Goal: Task Accomplishment & Management: Manage account settings

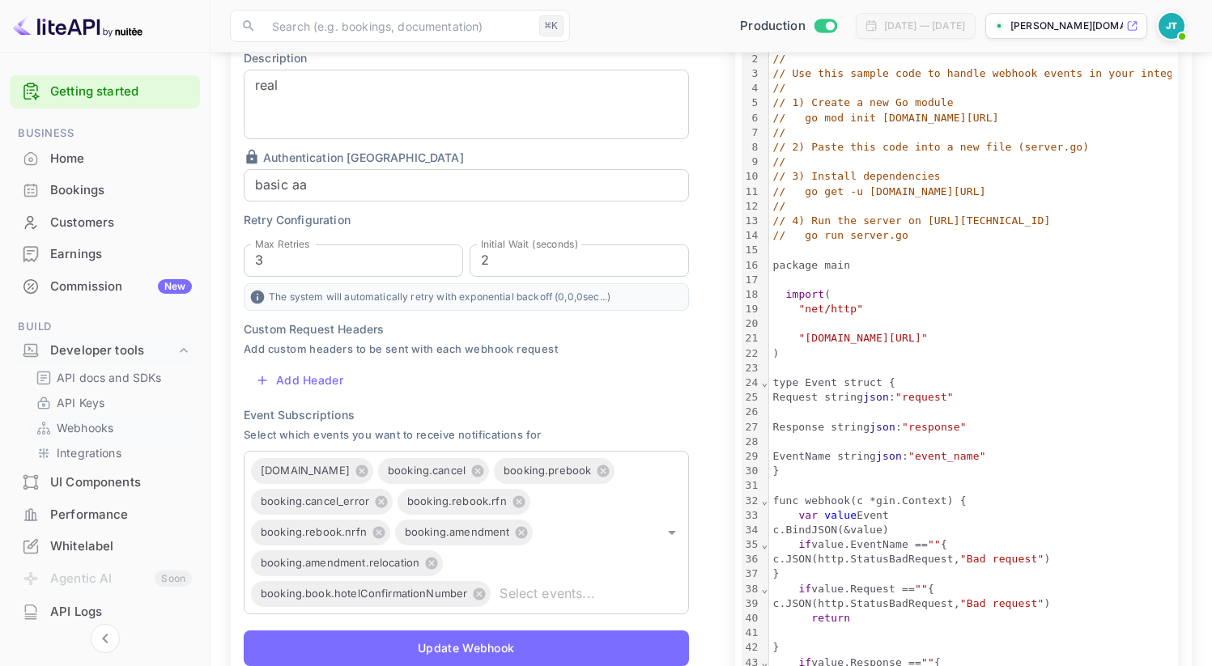
click at [116, 424] on link "Webhooks" at bounding box center [111, 427] width 151 height 17
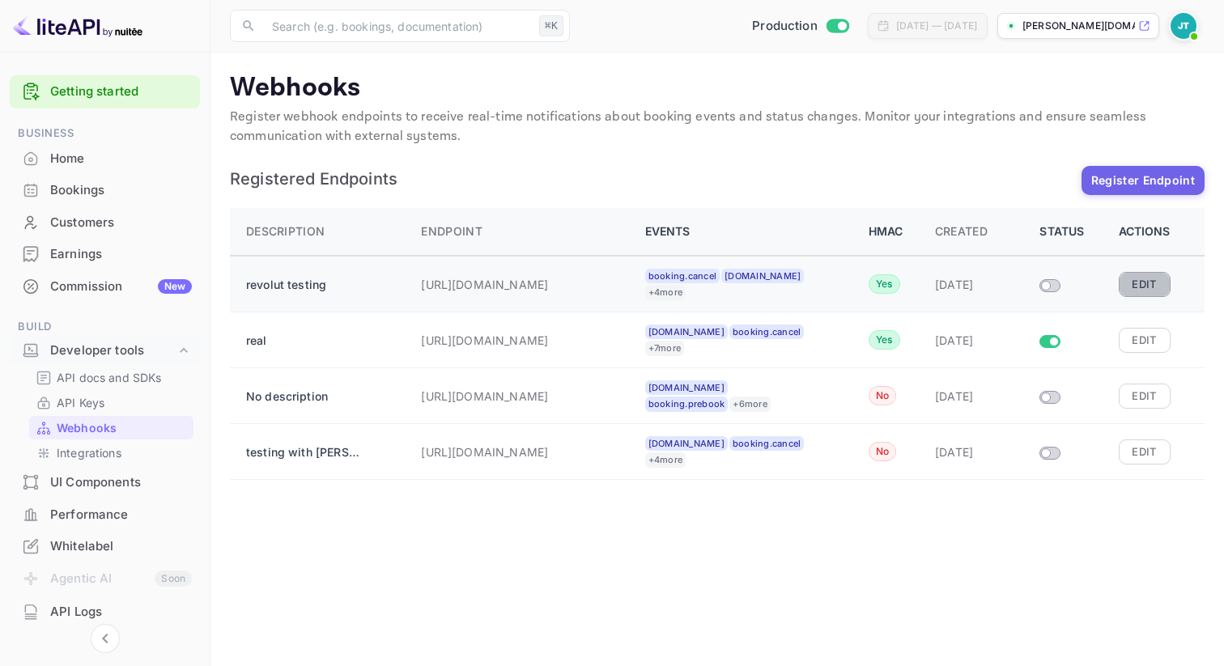
click at [1143, 283] on button "Edit" at bounding box center [1145, 284] width 52 height 24
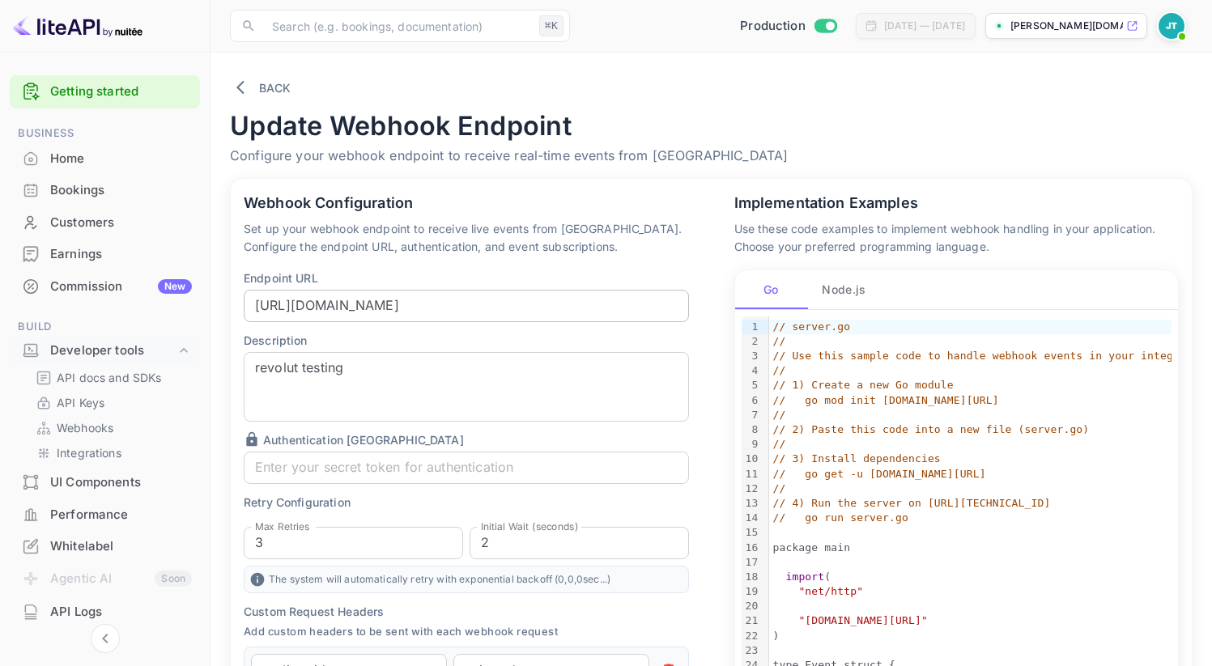
click at [471, 301] on input "[URL][DOMAIN_NAME]" at bounding box center [466, 306] width 445 height 32
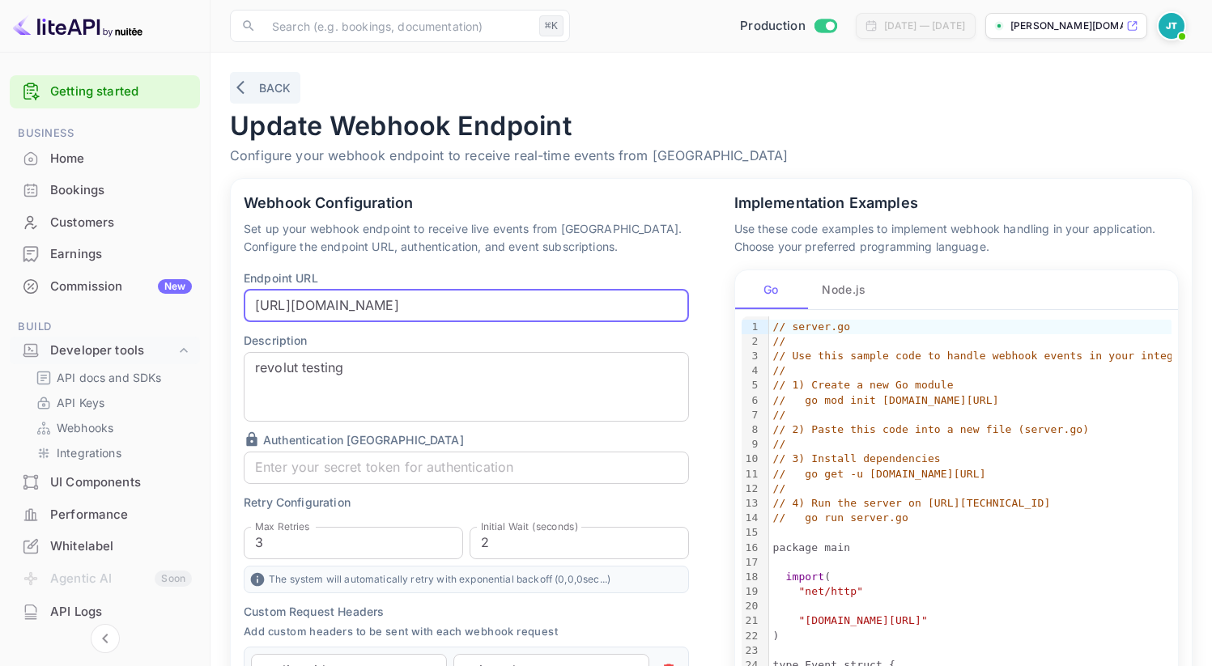
click at [263, 76] on button "Back" at bounding box center [265, 88] width 70 height 32
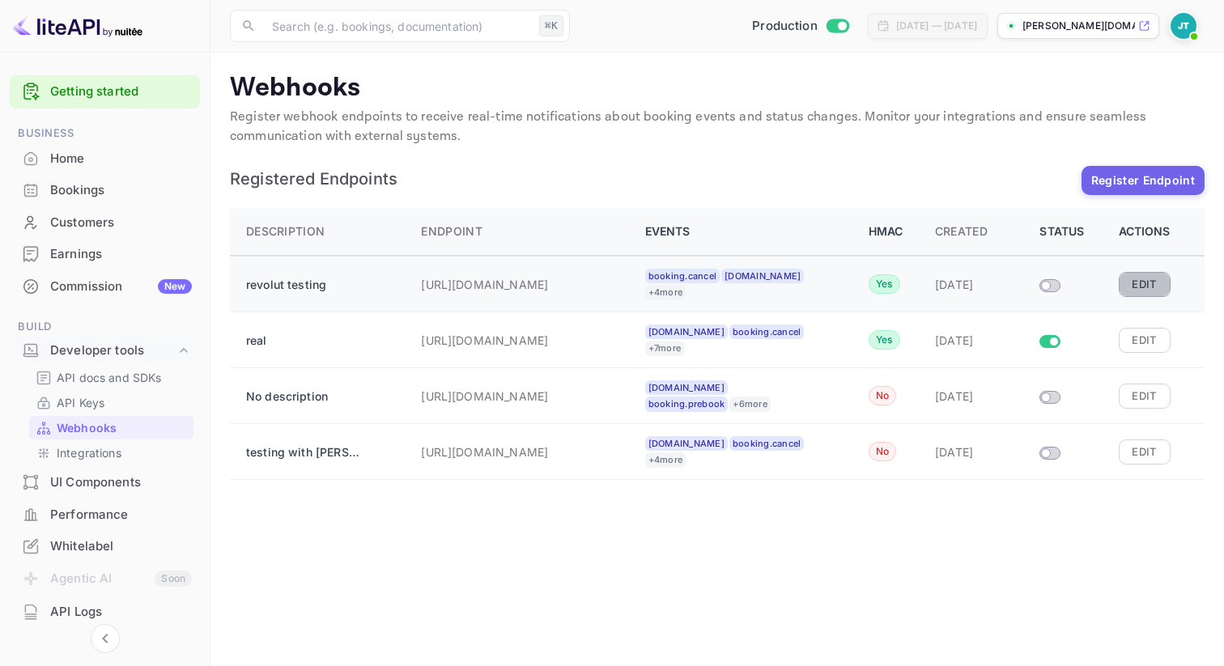
click at [1146, 283] on button "Edit" at bounding box center [1145, 284] width 52 height 24
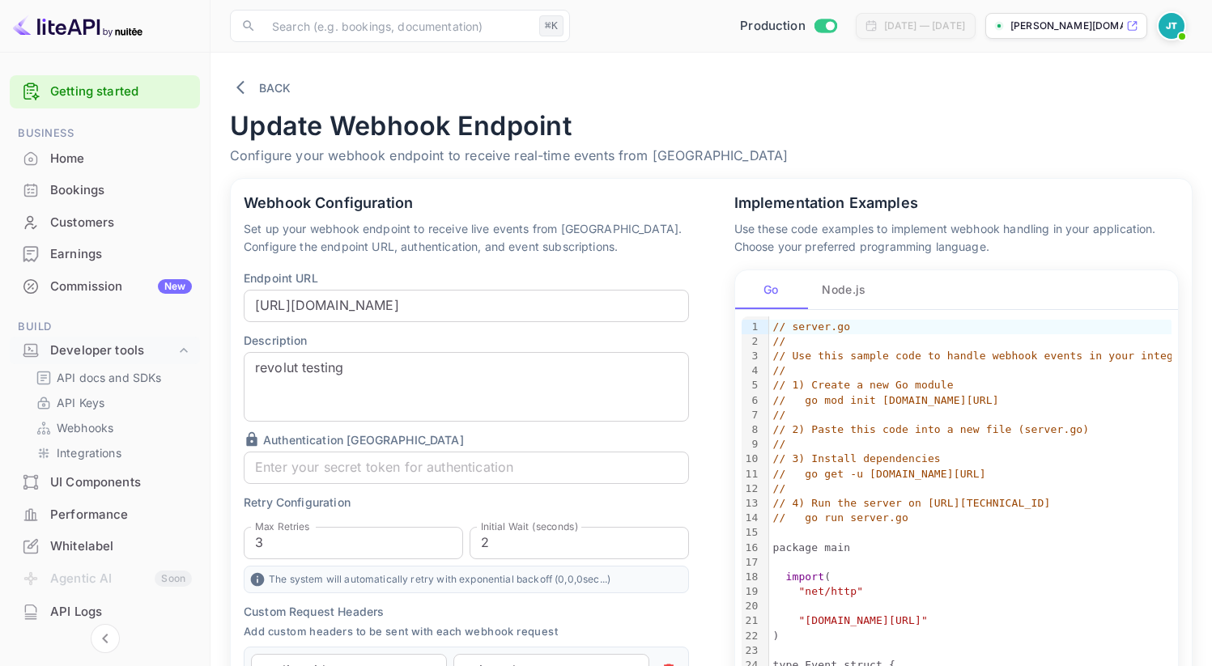
scroll to position [428, 0]
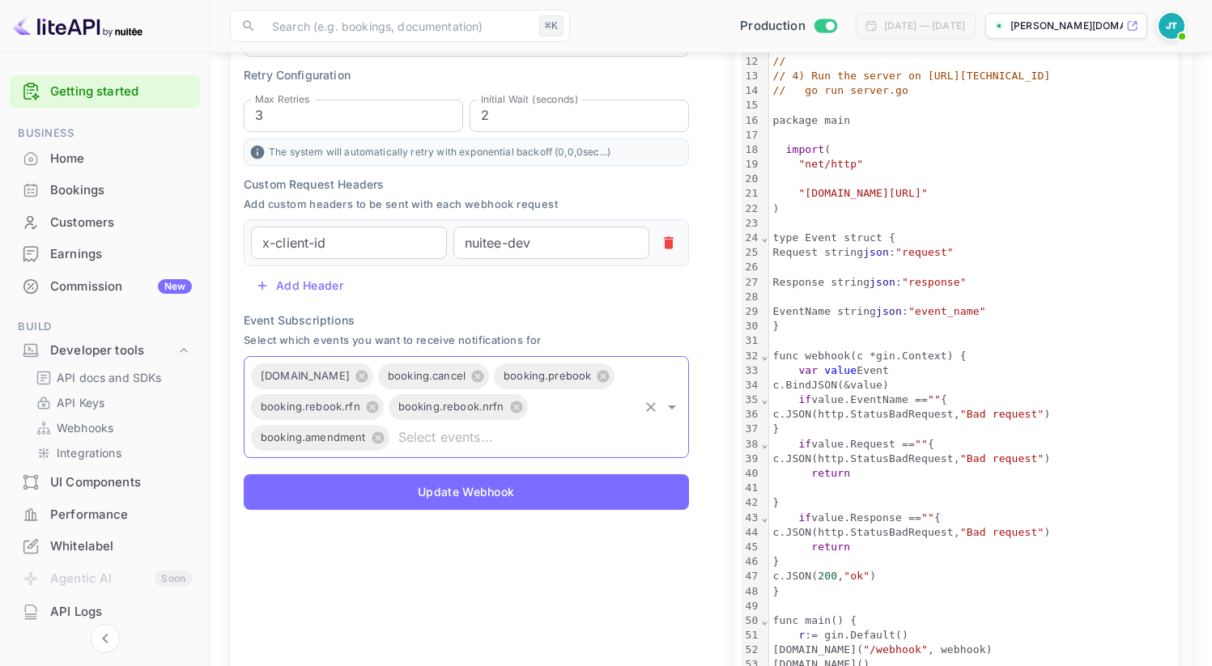
click at [445, 439] on input "text" at bounding box center [514, 438] width 245 height 23
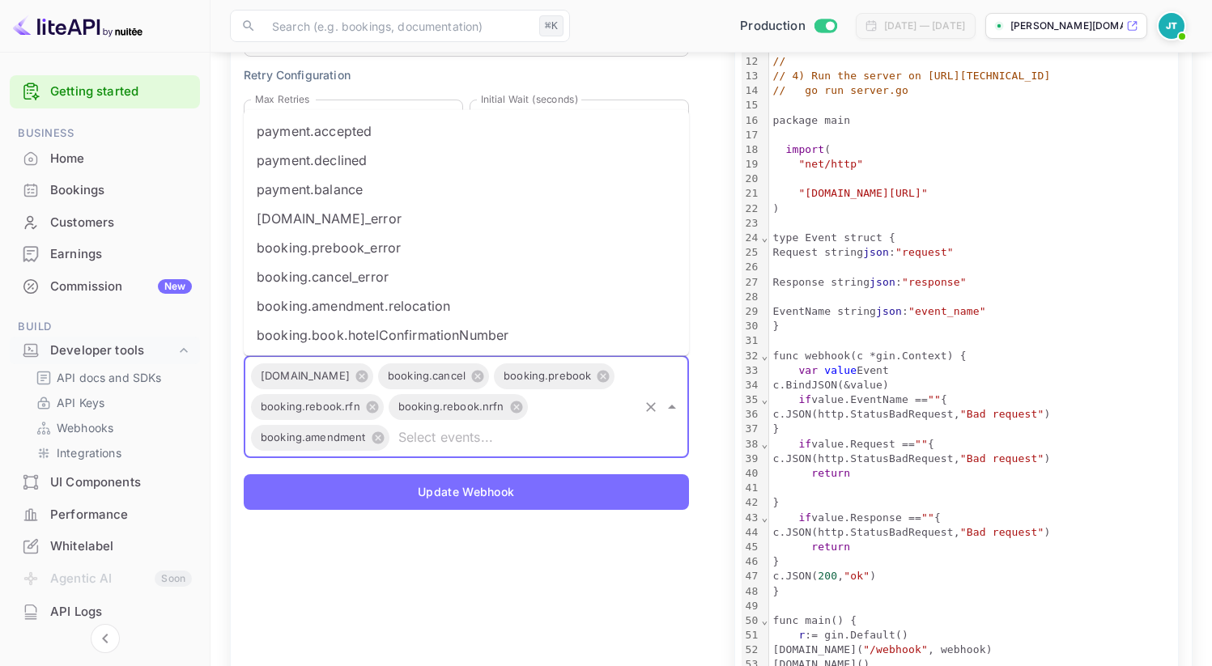
click at [445, 439] on input "text" at bounding box center [514, 438] width 245 height 23
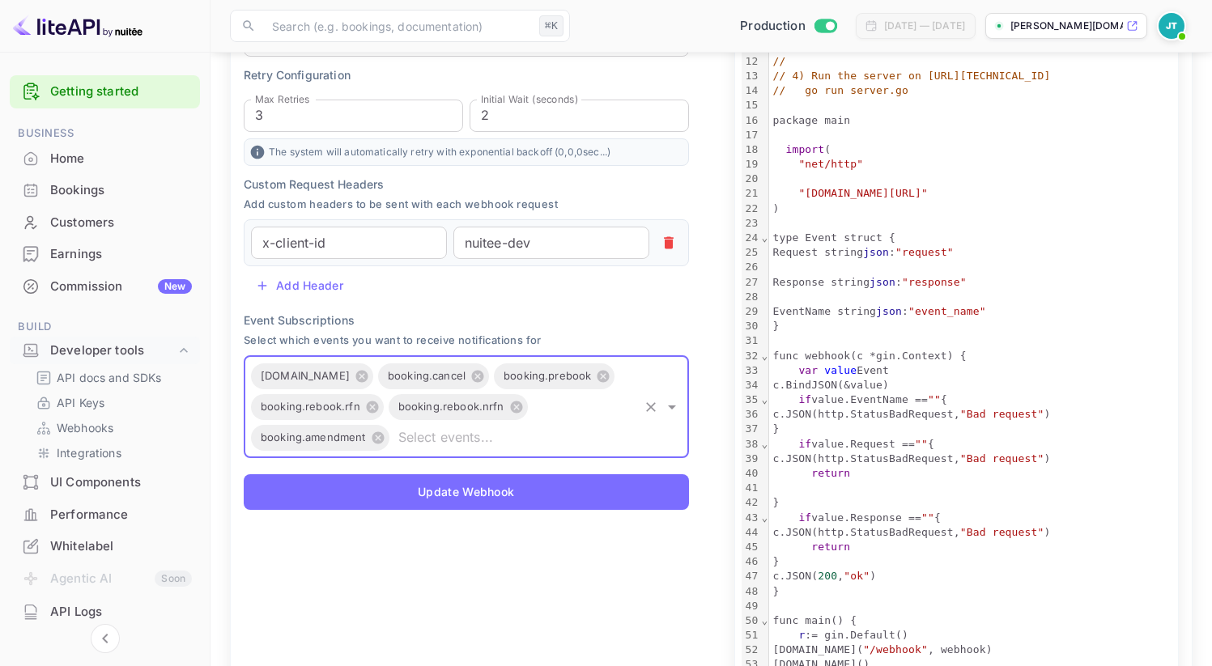
click at [445, 439] on input "text" at bounding box center [514, 438] width 245 height 23
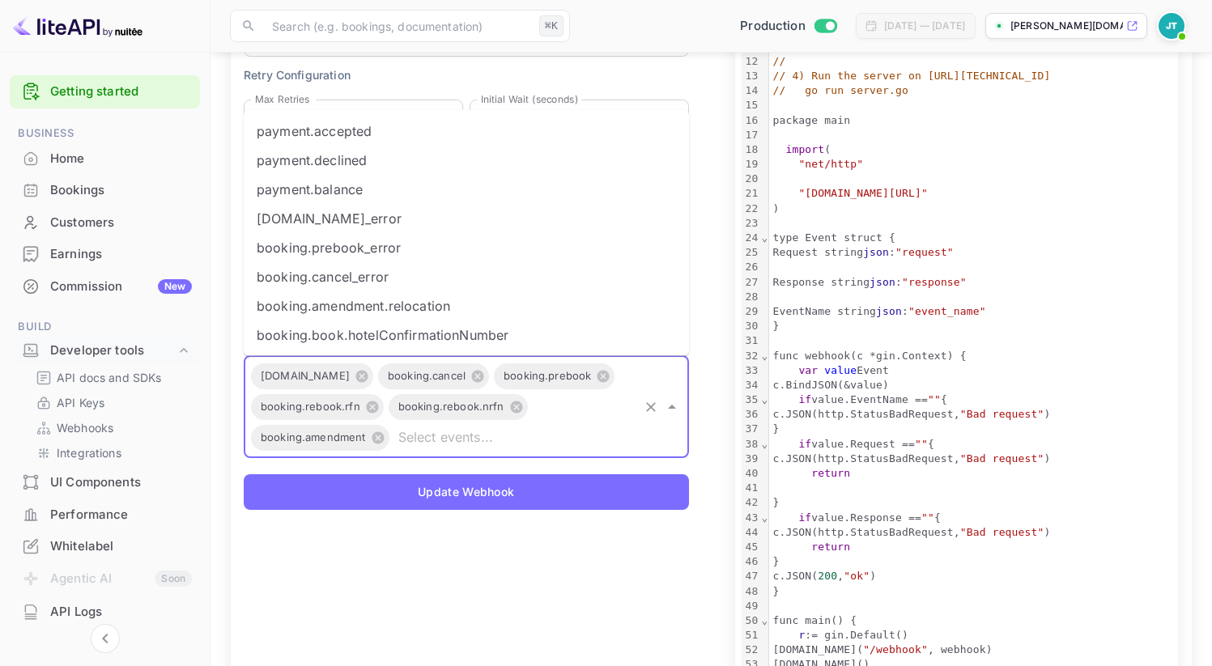
click at [439, 324] on li "booking.book.hotelConfirmationNumber" at bounding box center [466, 335] width 445 height 29
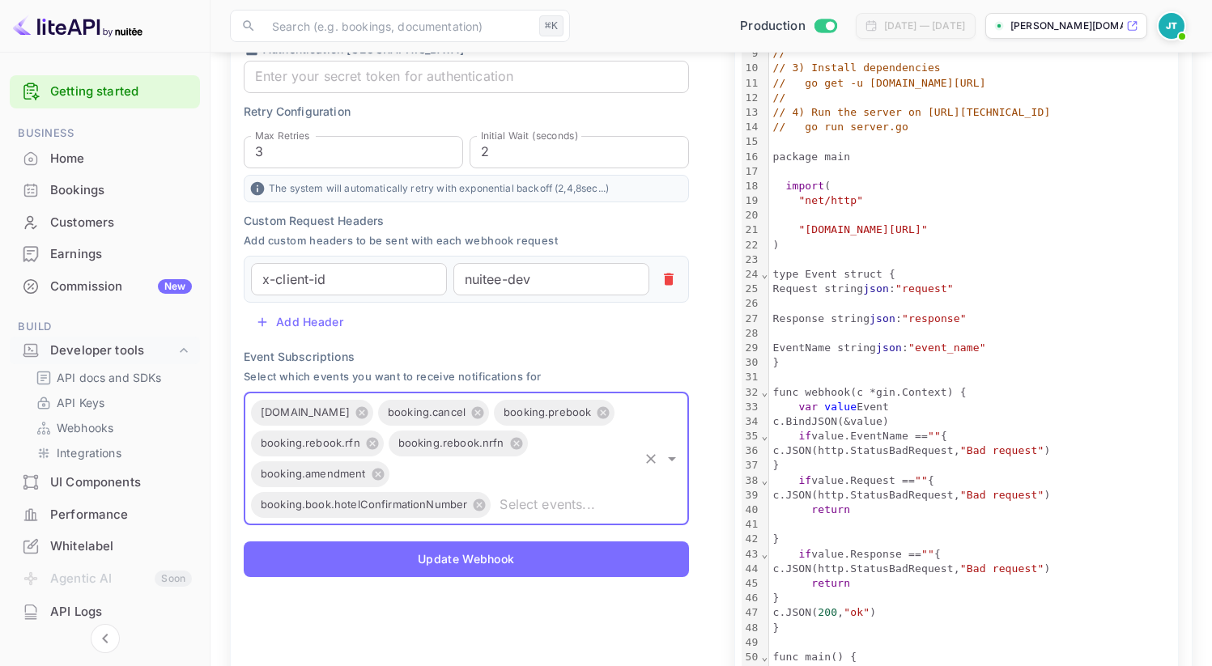
scroll to position [475, 0]
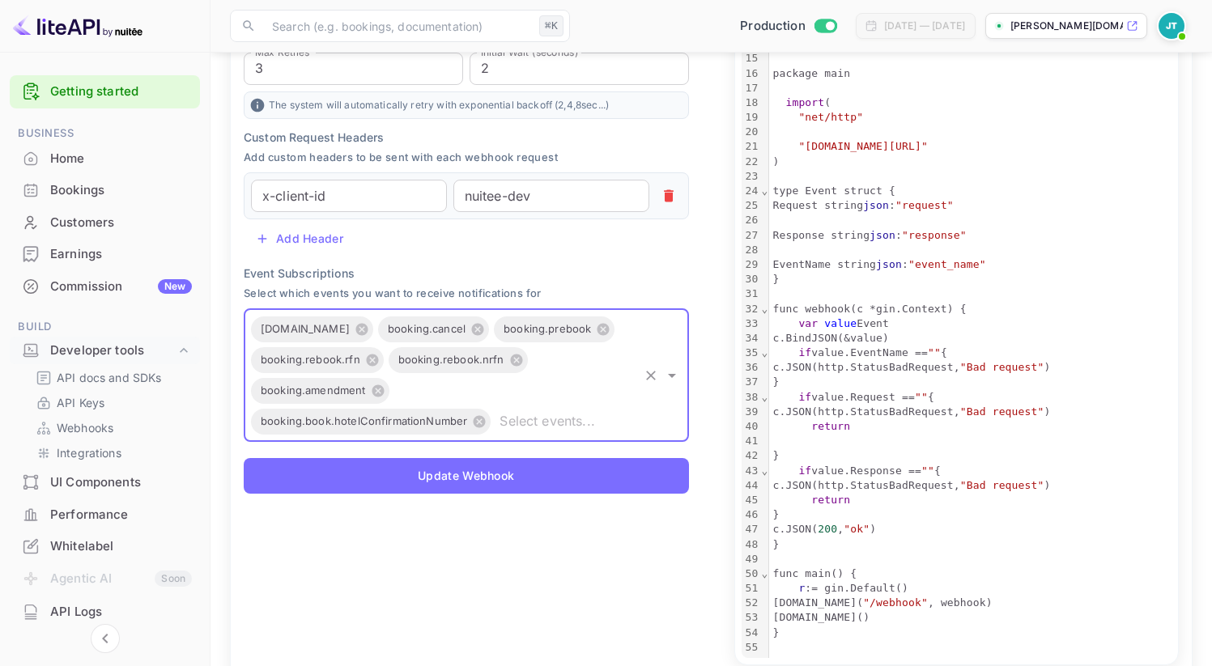
click at [437, 487] on div "Webhook Configuration Set up your webhook endpoint to receive live events from …" at bounding box center [466, 107] width 471 height 806
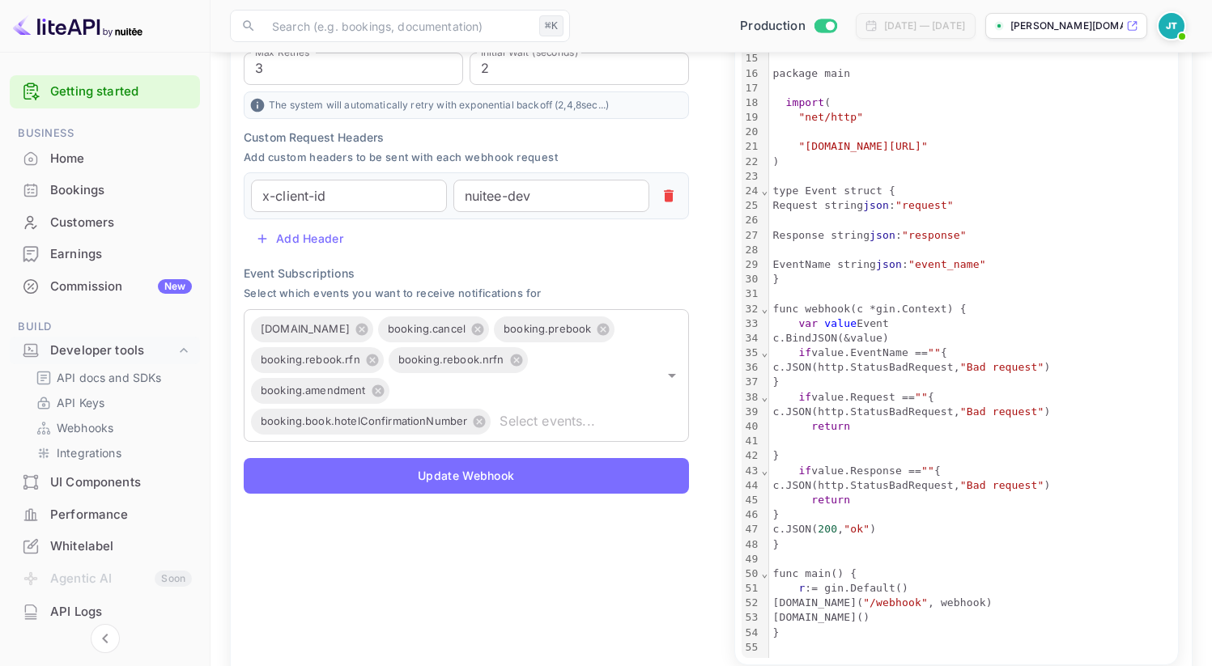
scroll to position [0, 0]
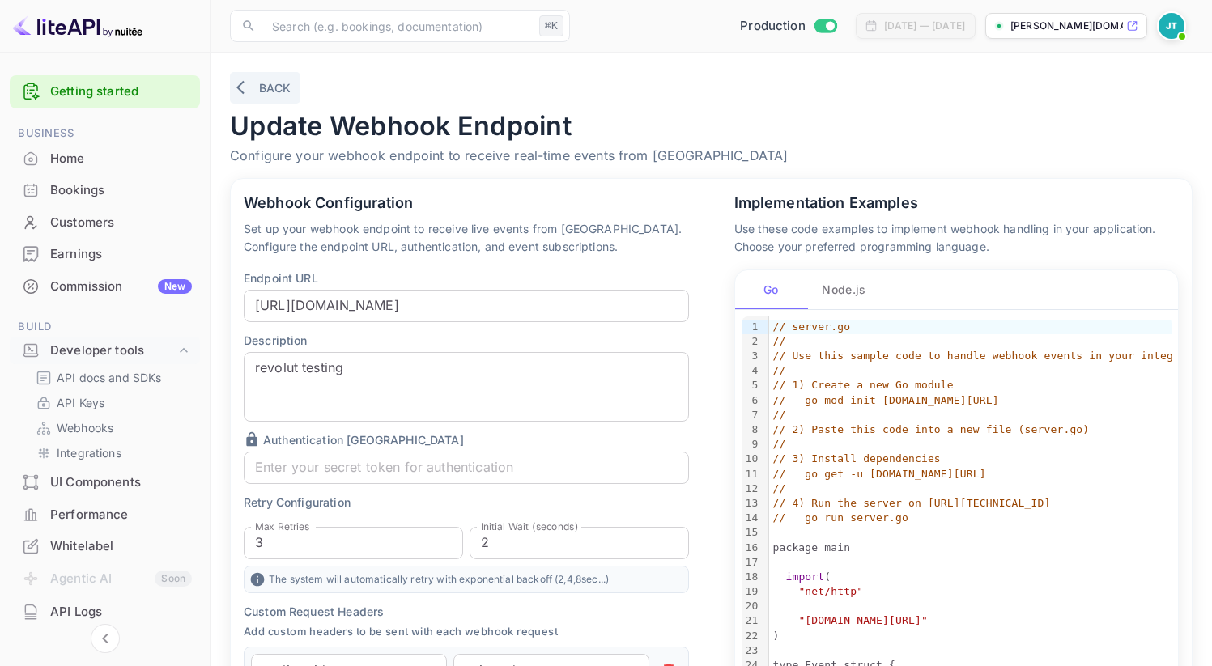
click at [270, 83] on button "Back" at bounding box center [265, 88] width 70 height 32
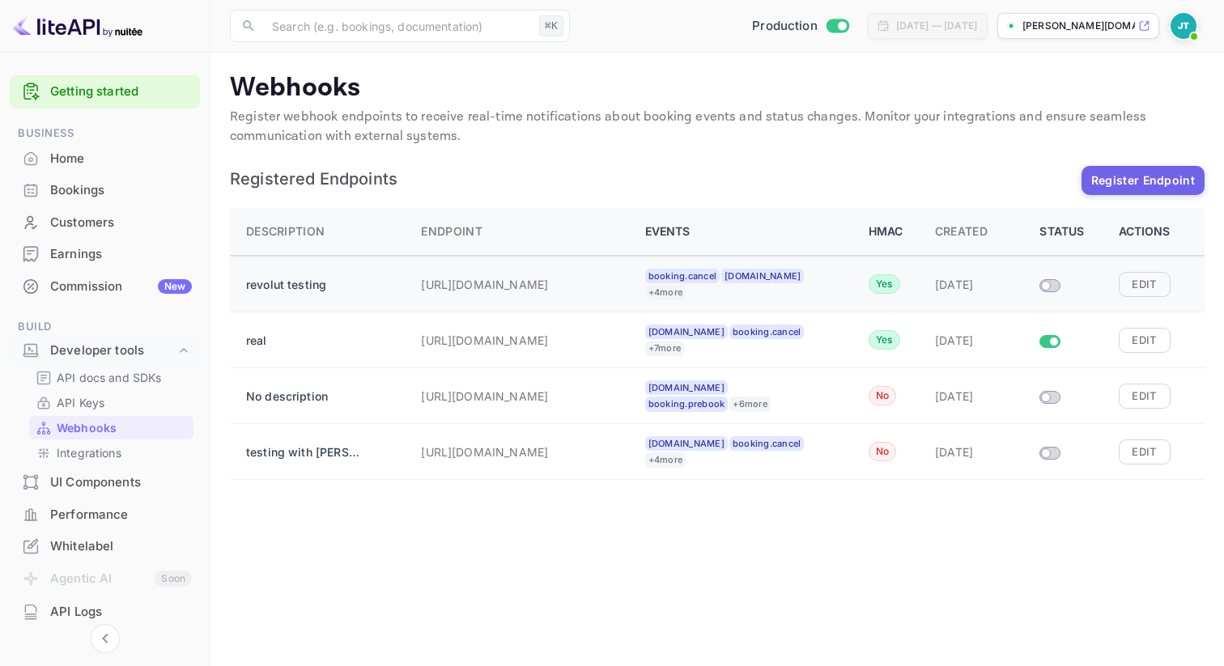
click at [1059, 282] on input "Size switch demo" at bounding box center [1046, 286] width 29 height 10
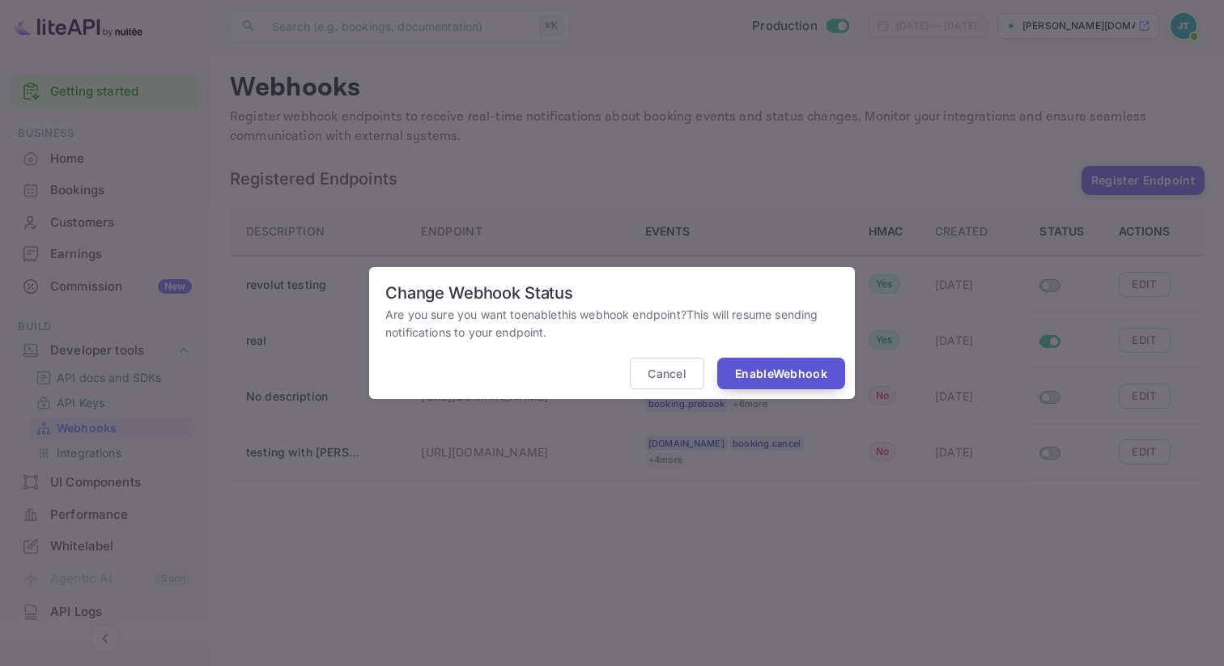
click at [818, 371] on button "Enable Webhook" at bounding box center [781, 374] width 128 height 32
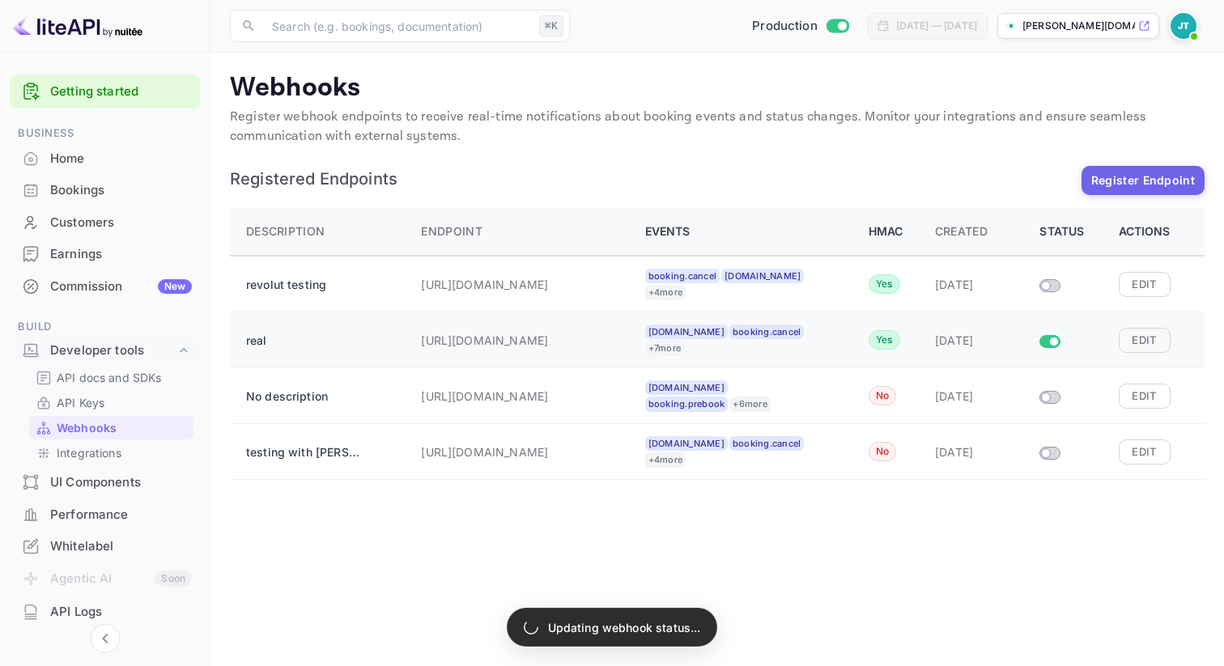
checkbox input "true"
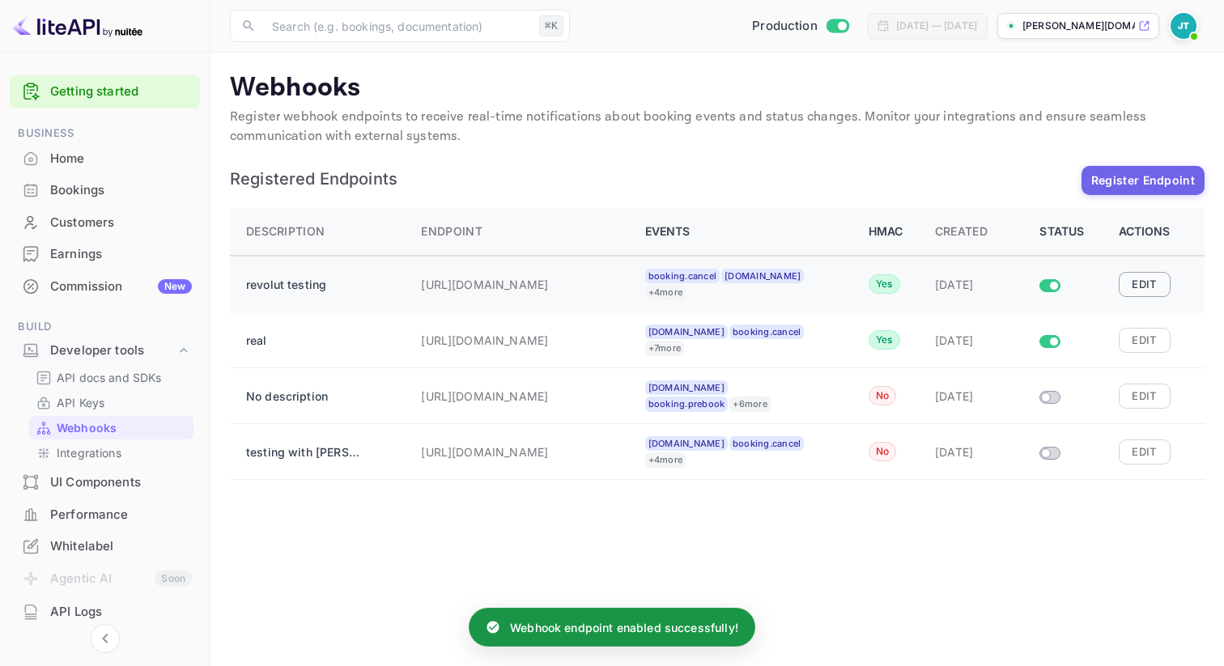
click at [1156, 288] on button "Edit" at bounding box center [1145, 284] width 52 height 24
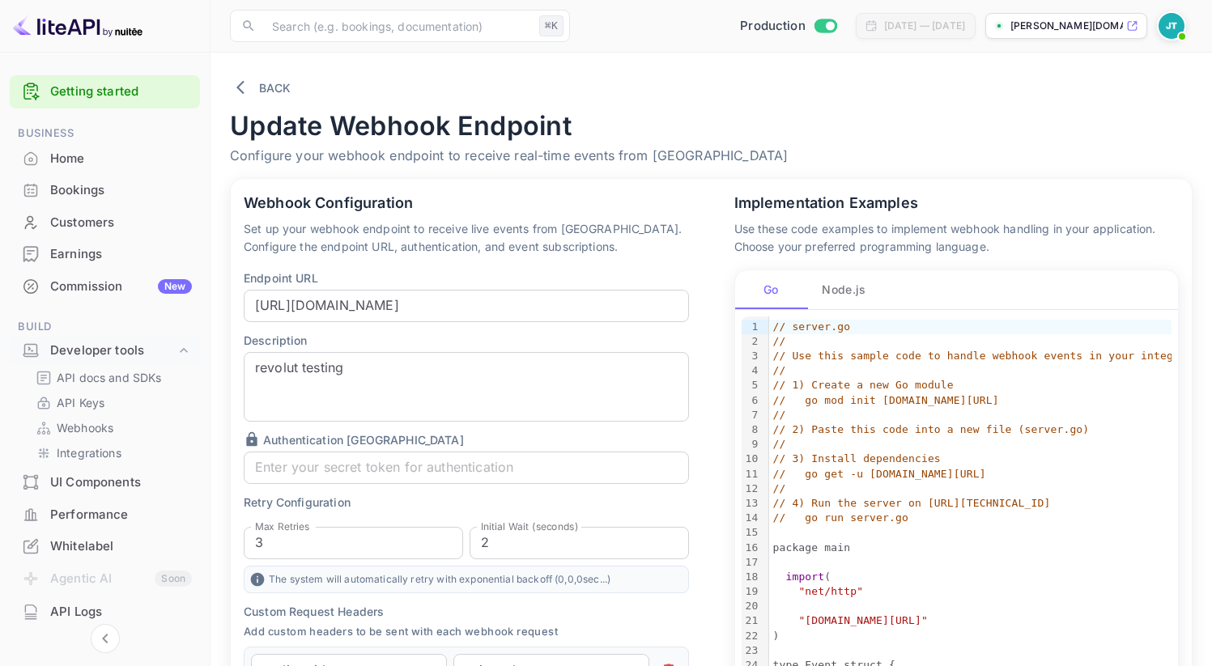
scroll to position [532, 0]
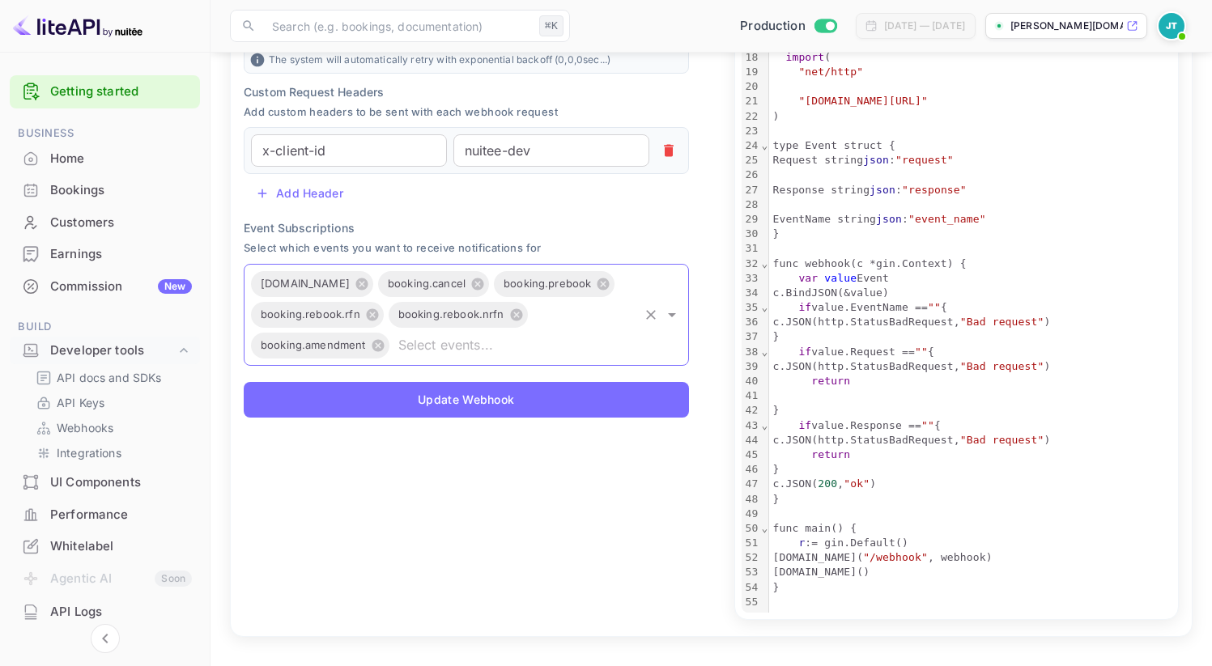
click at [438, 336] on input "text" at bounding box center [514, 345] width 245 height 23
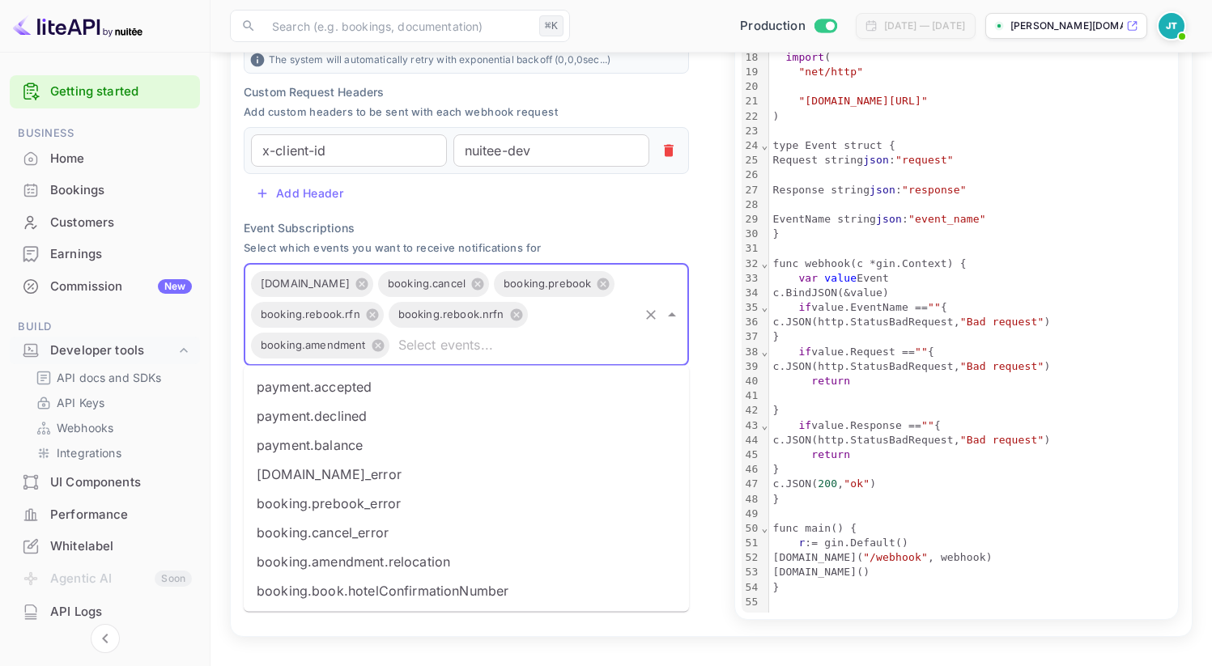
click at [439, 577] on li "booking.book.hotelConfirmationNumber" at bounding box center [466, 591] width 445 height 29
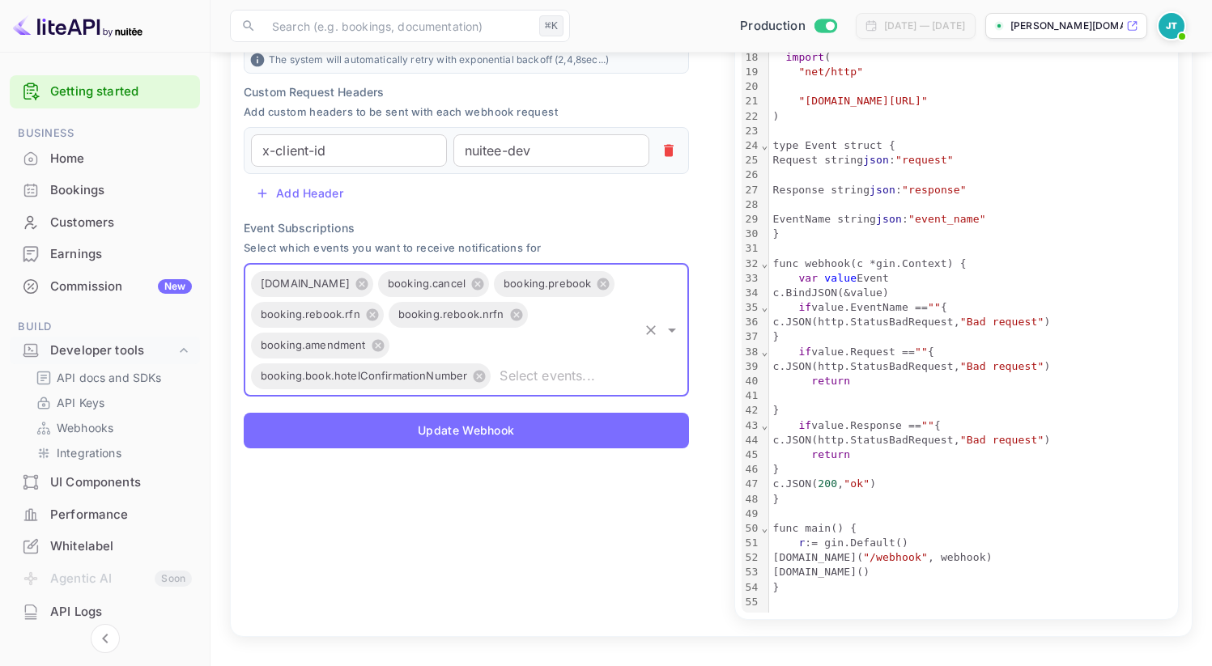
click at [676, 321] on icon "Open" at bounding box center [671, 330] width 19 height 19
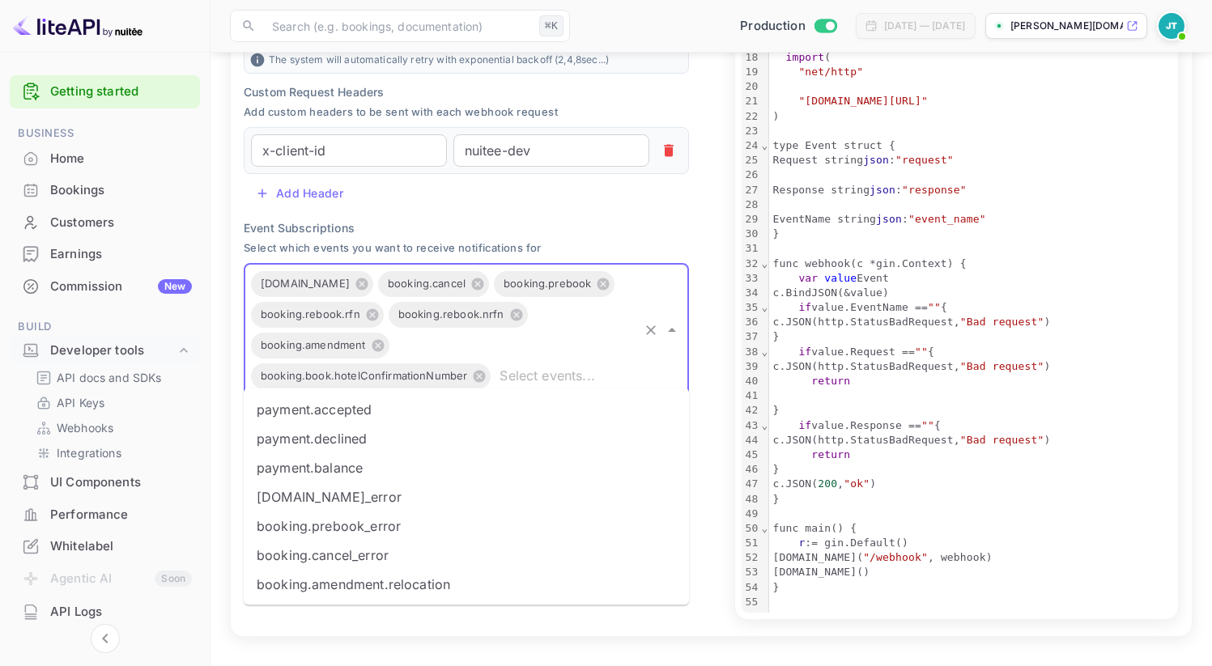
click at [389, 640] on main "Back Update Webhook Endpoint Configure your webhook endpoint to receive real-ti…" at bounding box center [712, 100] width 1002 height 1134
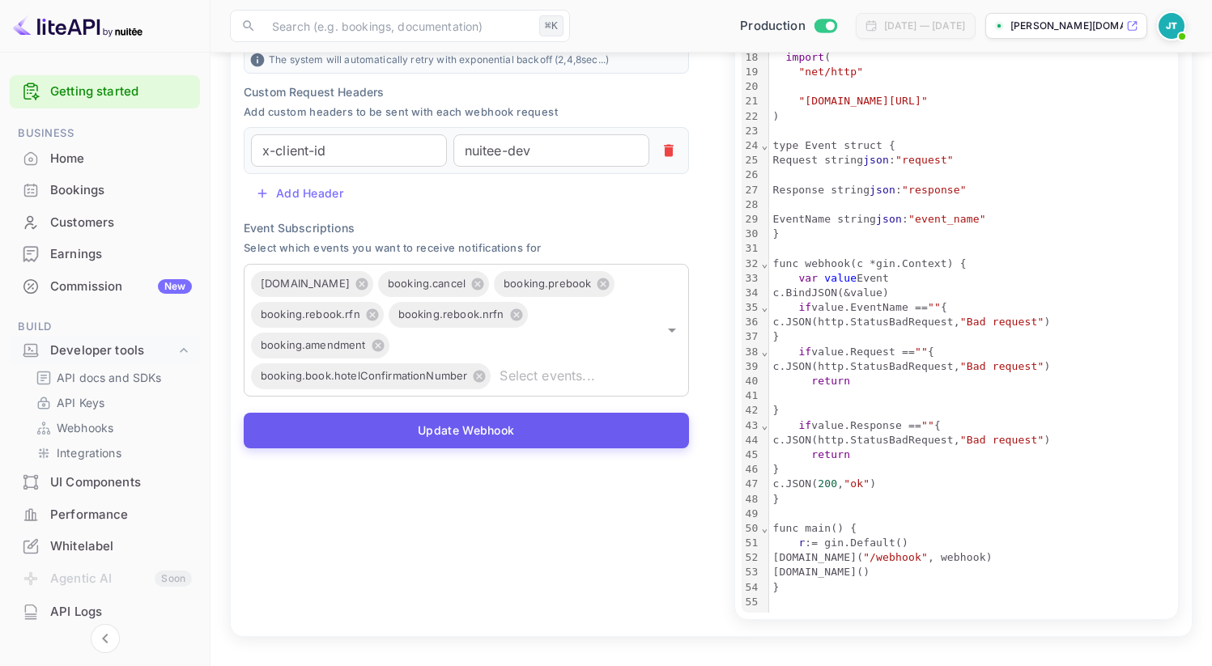
click at [479, 413] on button "Update Webhook" at bounding box center [466, 431] width 445 height 36
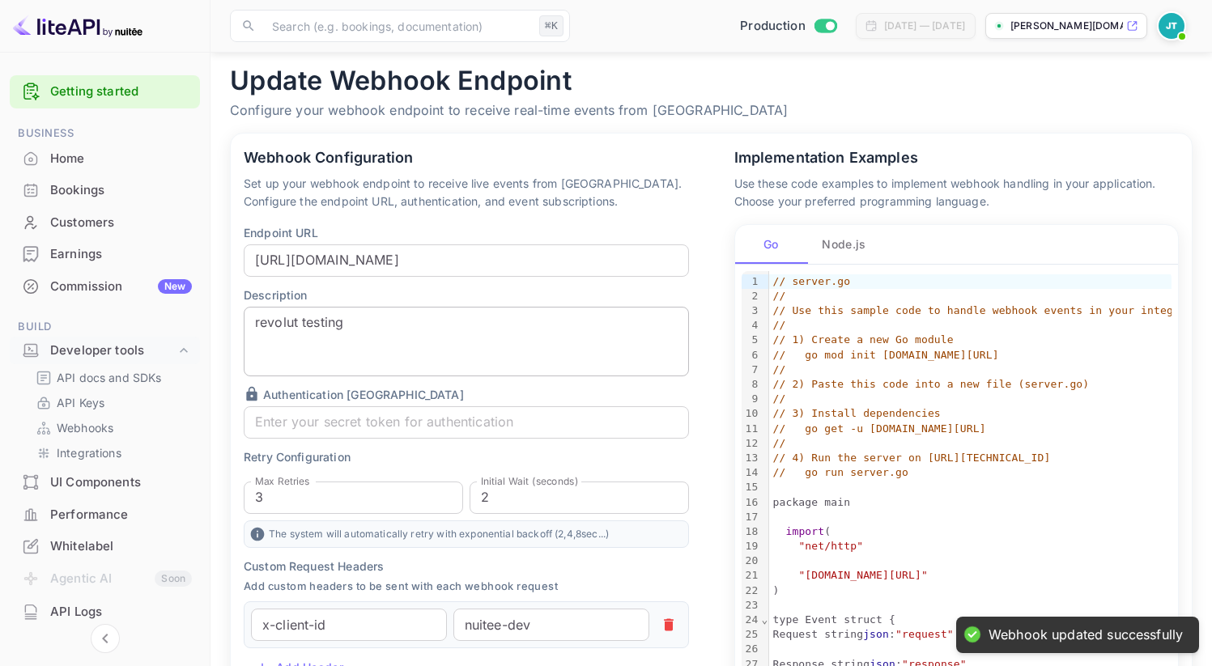
scroll to position [0, 0]
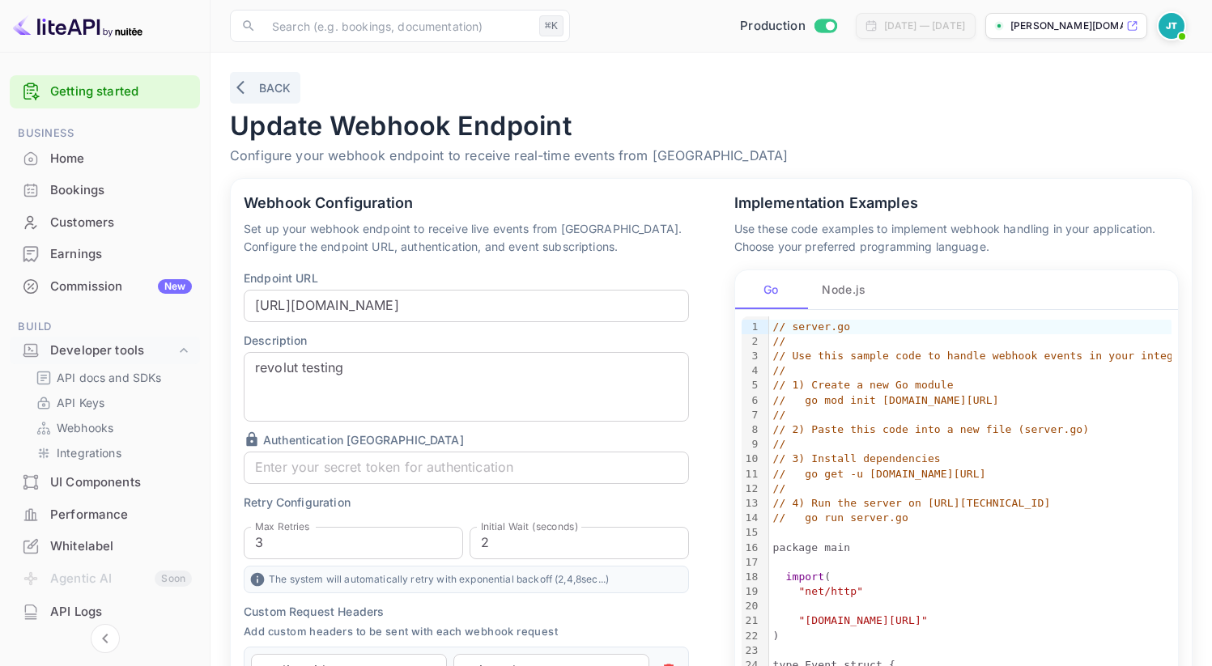
click at [266, 87] on button "Back" at bounding box center [265, 88] width 70 height 32
click at [101, 423] on p "Webhooks" at bounding box center [85, 427] width 57 height 17
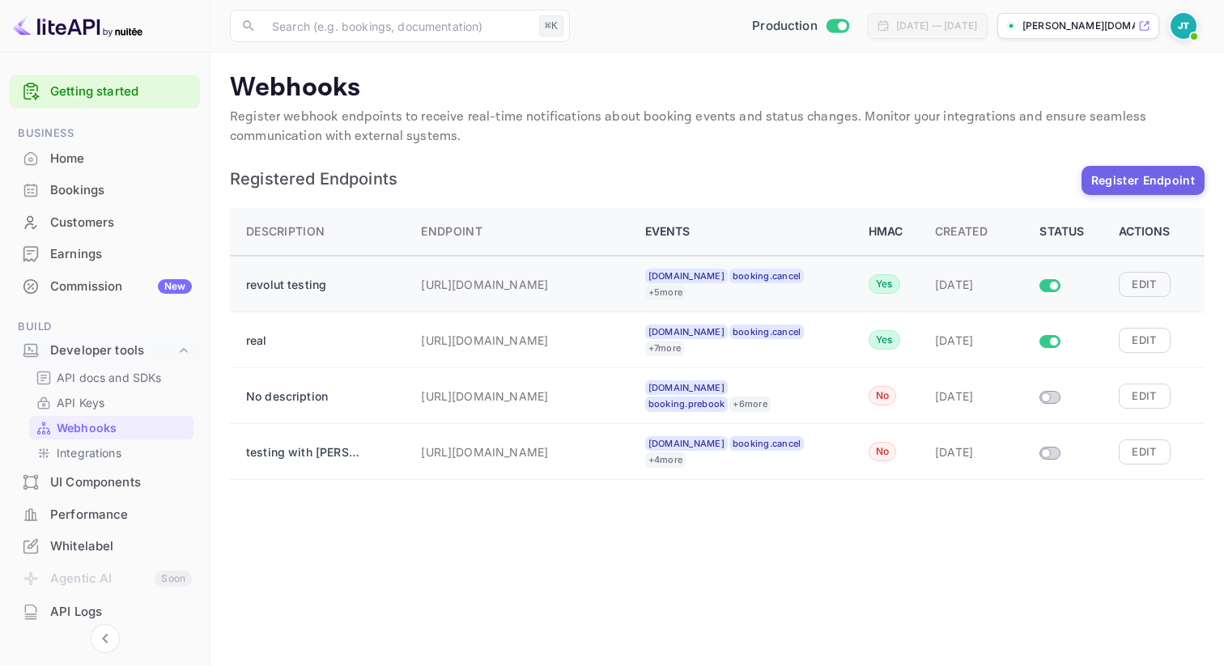
click at [1186, 286] on div "Edit" at bounding box center [1154, 284] width 70 height 24
click at [1167, 287] on button "Edit" at bounding box center [1145, 284] width 52 height 24
